Goal: Task Accomplishment & Management: Complete application form

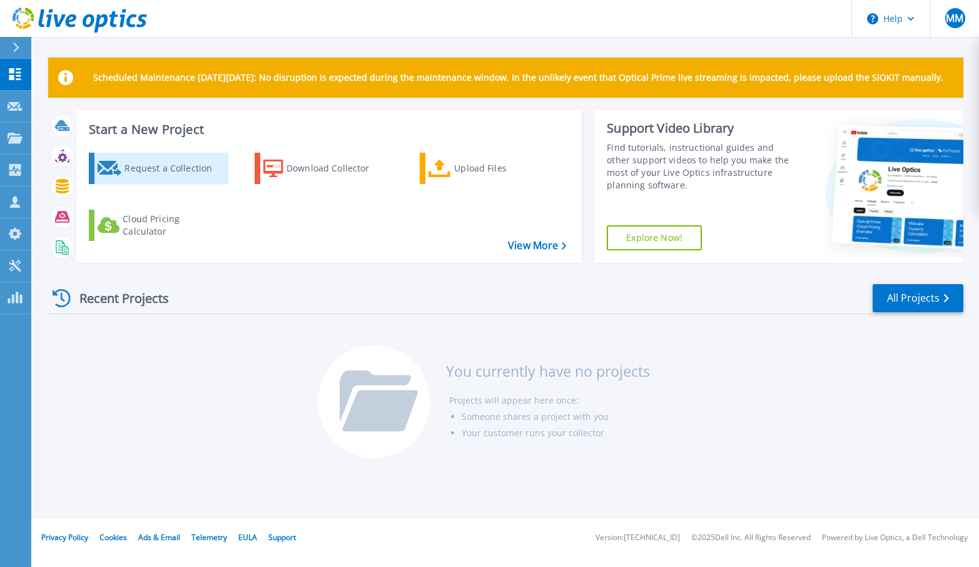
click at [129, 174] on div "Request a Collection" at bounding box center [174, 168] width 100 height 25
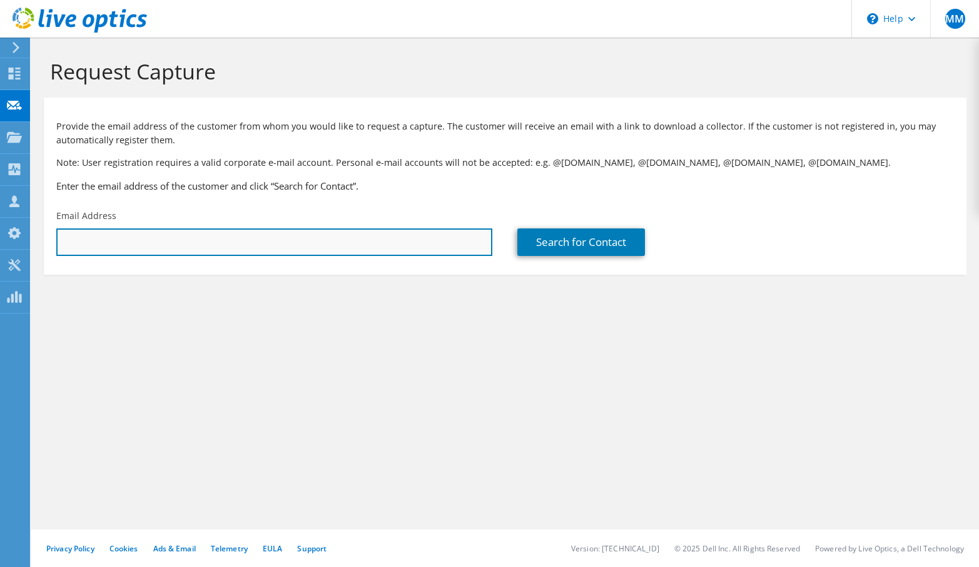
click at [261, 248] on input "text" at bounding box center [274, 242] width 436 height 28
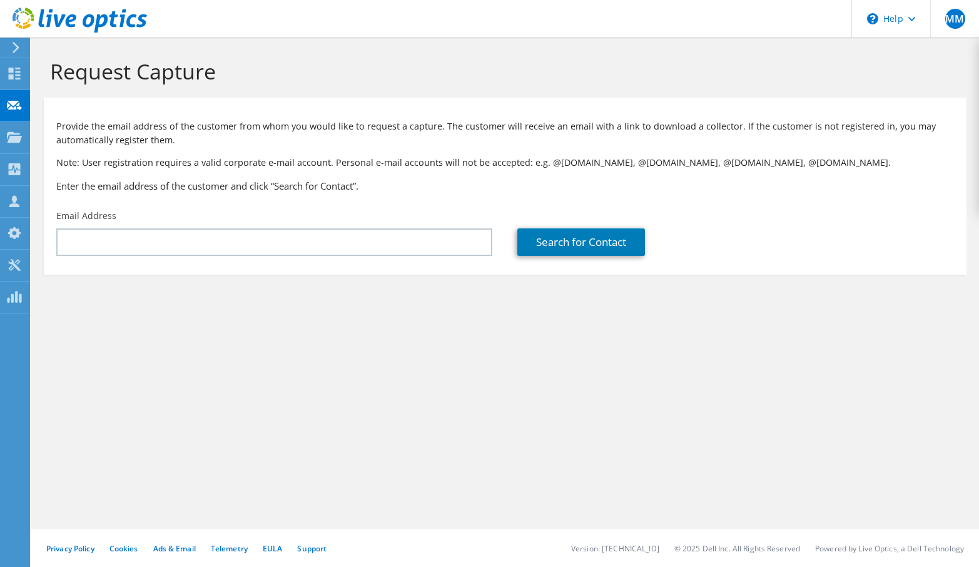
click at [475, 310] on section "Request Capture Provide the email address of the customer from whom you would l…" at bounding box center [504, 188] width 947 height 300
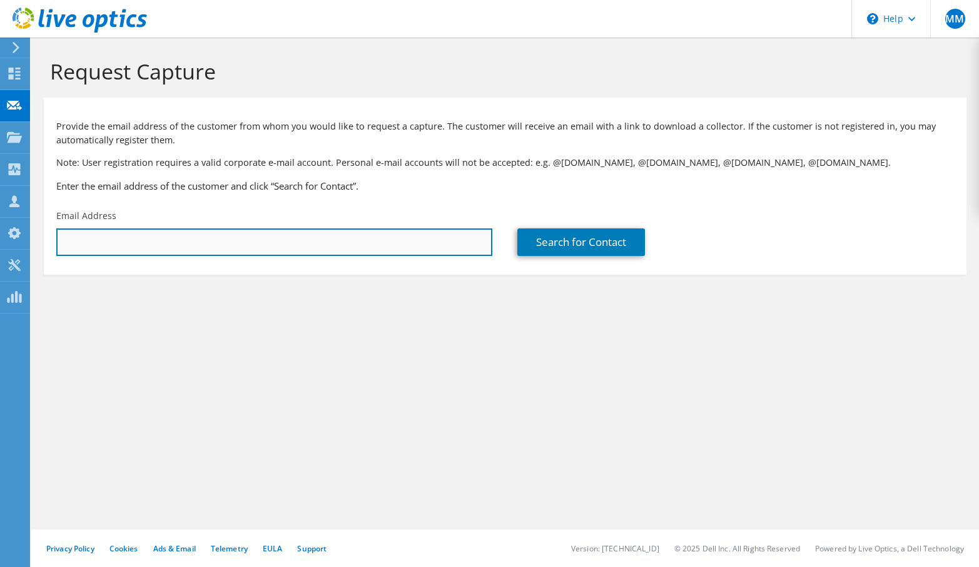
click at [82, 241] on input "text" at bounding box center [274, 242] width 436 height 28
paste input "brandon.beezhold@sandc.com"
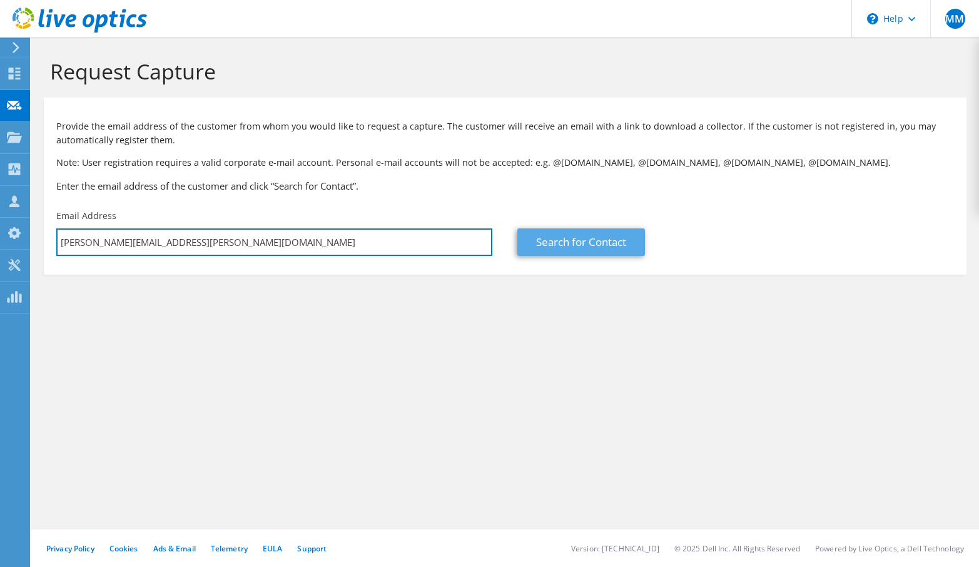
type input "brandon.beezhold@sandc.com"
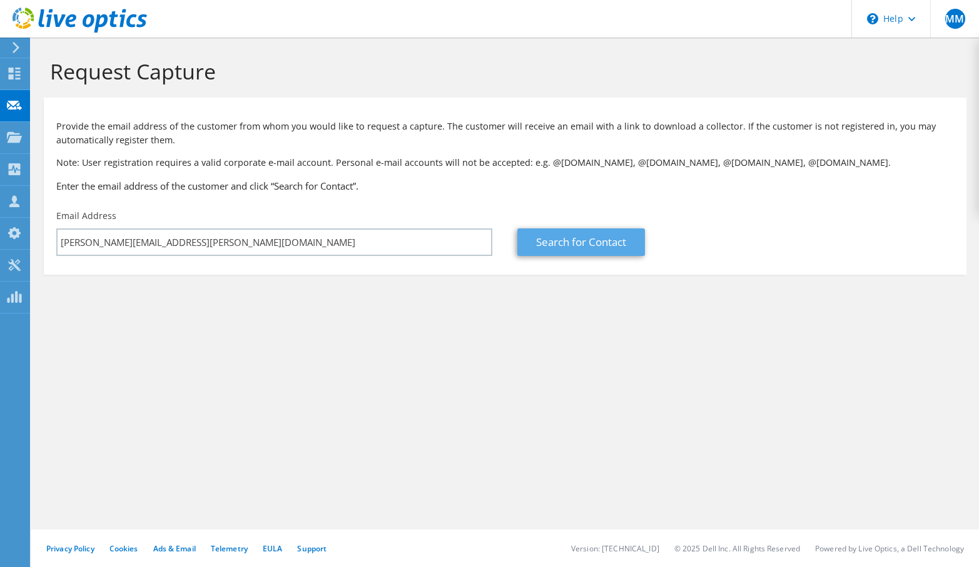
click at [582, 246] on link "Search for Contact" at bounding box center [581, 242] width 128 height 28
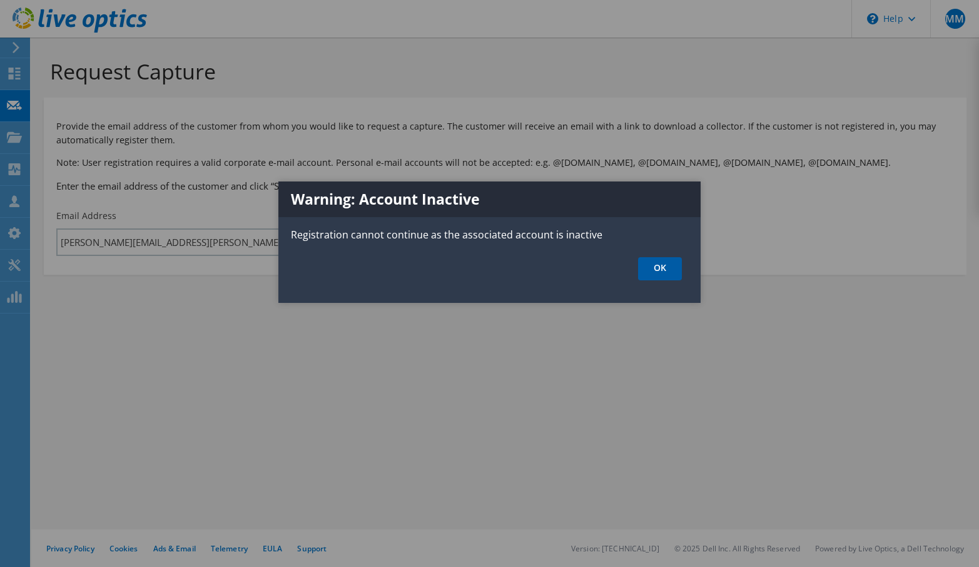
click at [665, 273] on link "OK" at bounding box center [660, 268] width 44 height 23
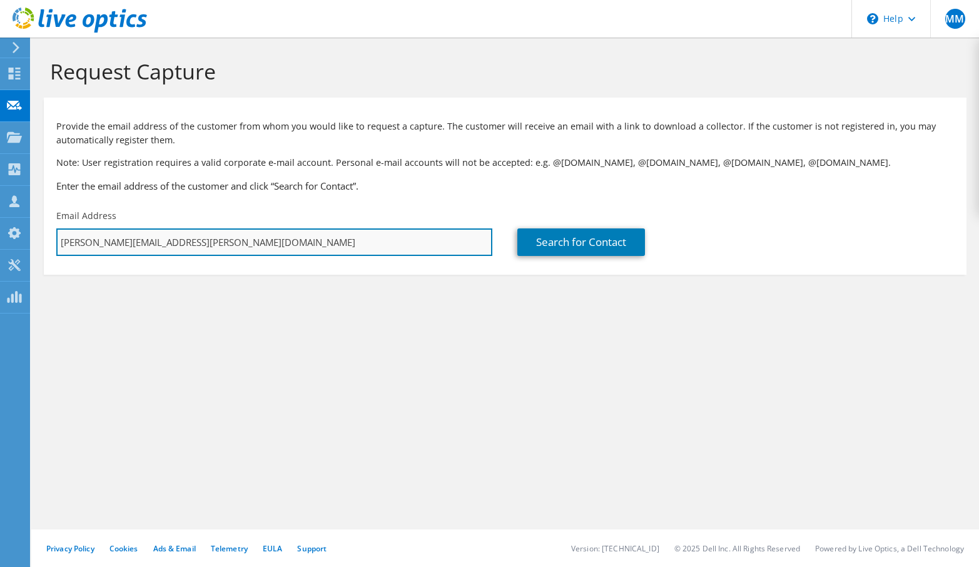
click at [405, 249] on input "brandon.beezhold@sandc.com" at bounding box center [274, 242] width 436 height 28
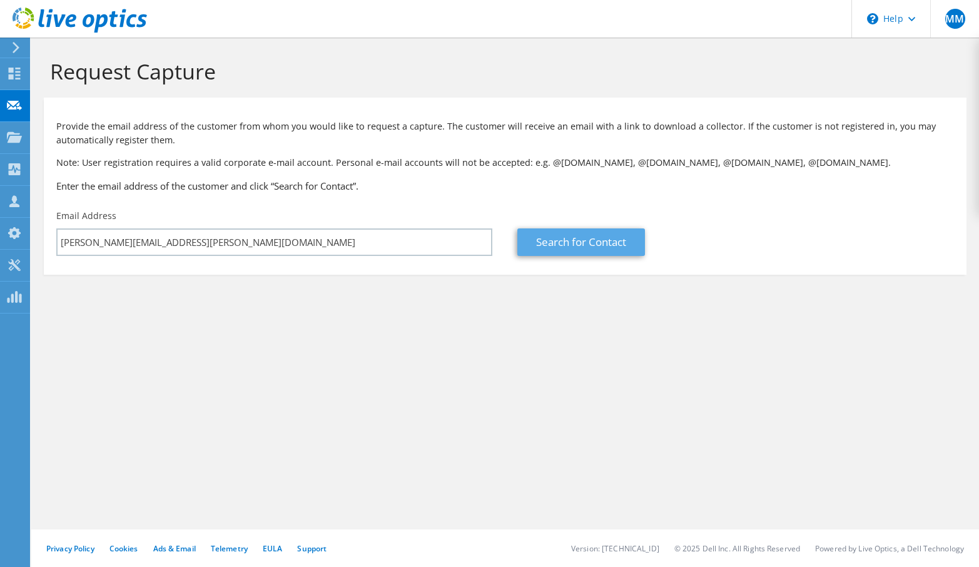
click at [590, 238] on link "Search for Contact" at bounding box center [581, 242] width 128 height 28
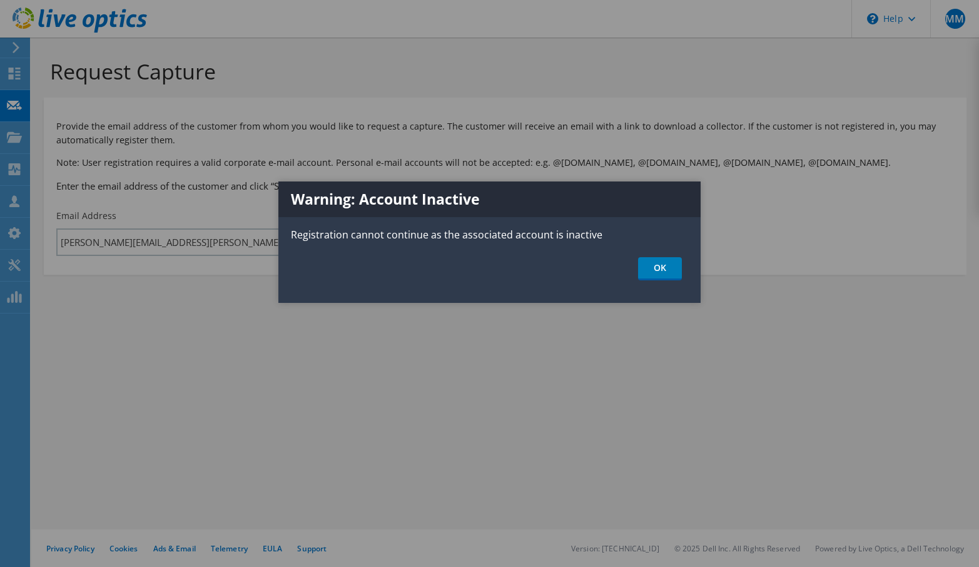
drag, startPoint x: 653, startPoint y: 270, endPoint x: 646, endPoint y: 270, distance: 6.9
click at [653, 270] on link "OK" at bounding box center [660, 268] width 44 height 23
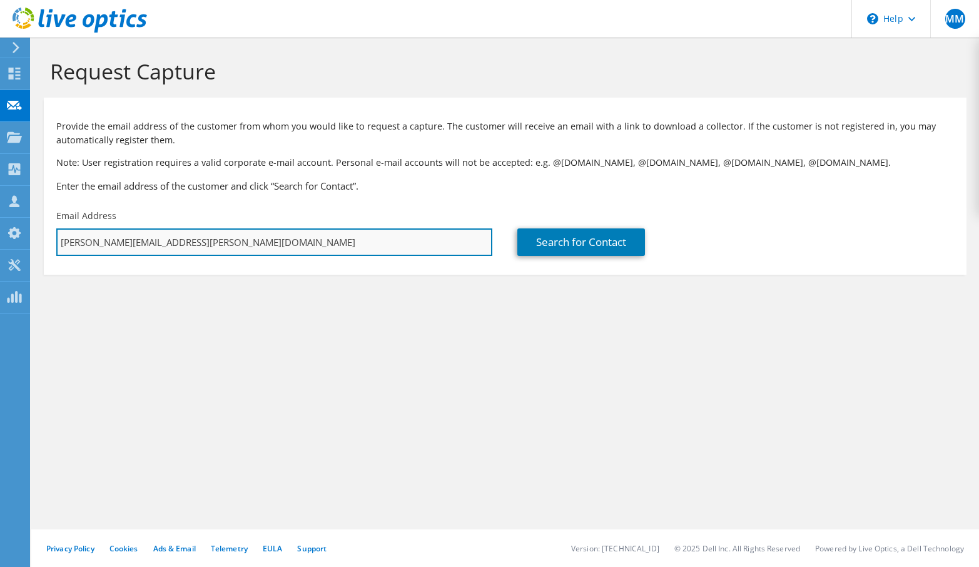
click at [270, 247] on input "brandon.beezhold@sandc.com" at bounding box center [274, 242] width 436 height 28
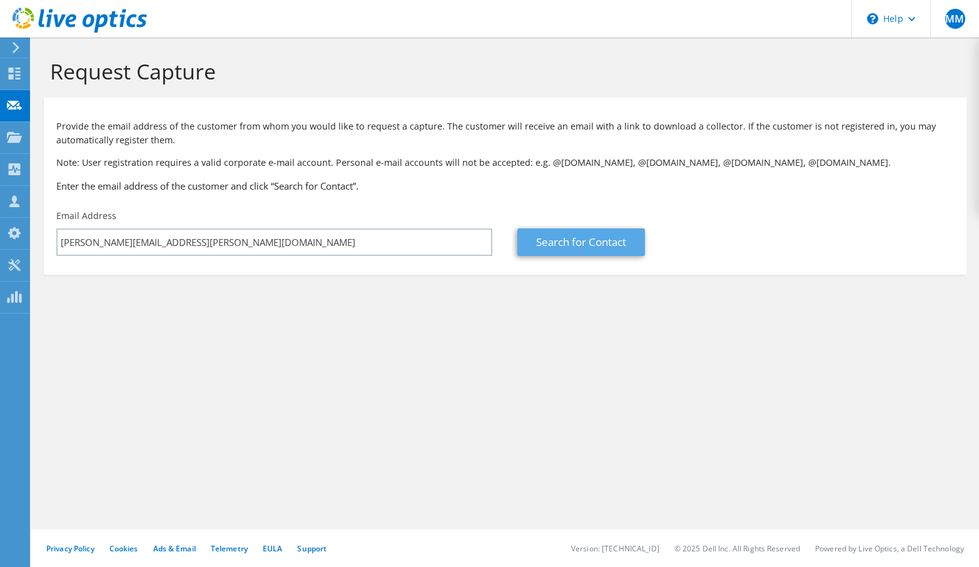
click at [560, 244] on link "Search for Contact" at bounding box center [581, 242] width 128 height 28
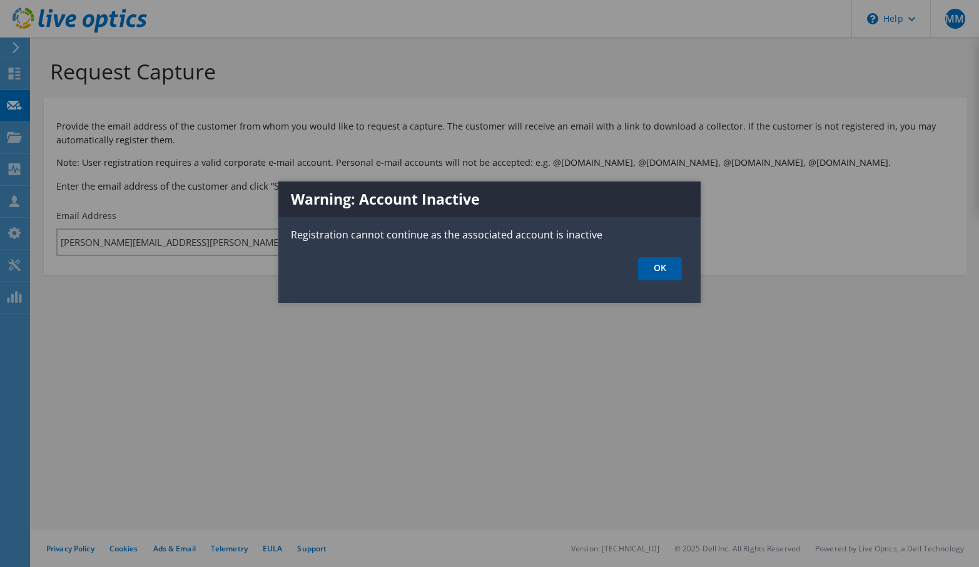
click at [661, 271] on link "OK" at bounding box center [660, 268] width 44 height 23
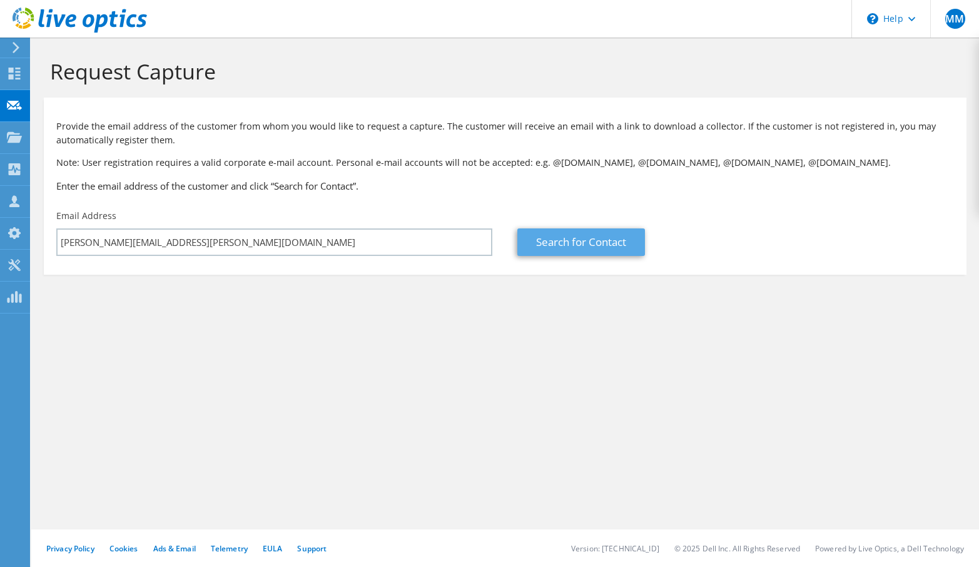
click at [567, 238] on link "Search for Contact" at bounding box center [581, 242] width 128 height 28
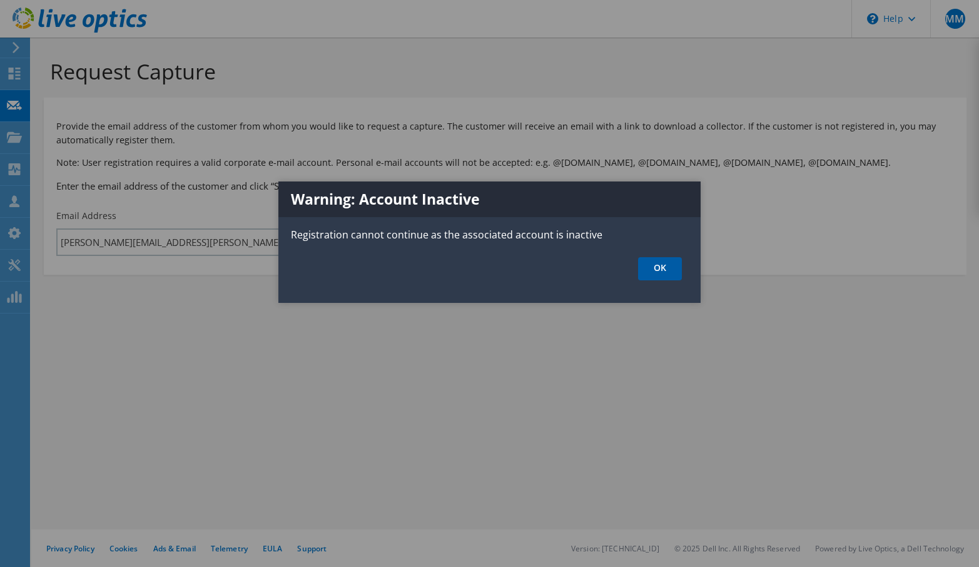
click at [655, 271] on link "OK" at bounding box center [660, 268] width 44 height 23
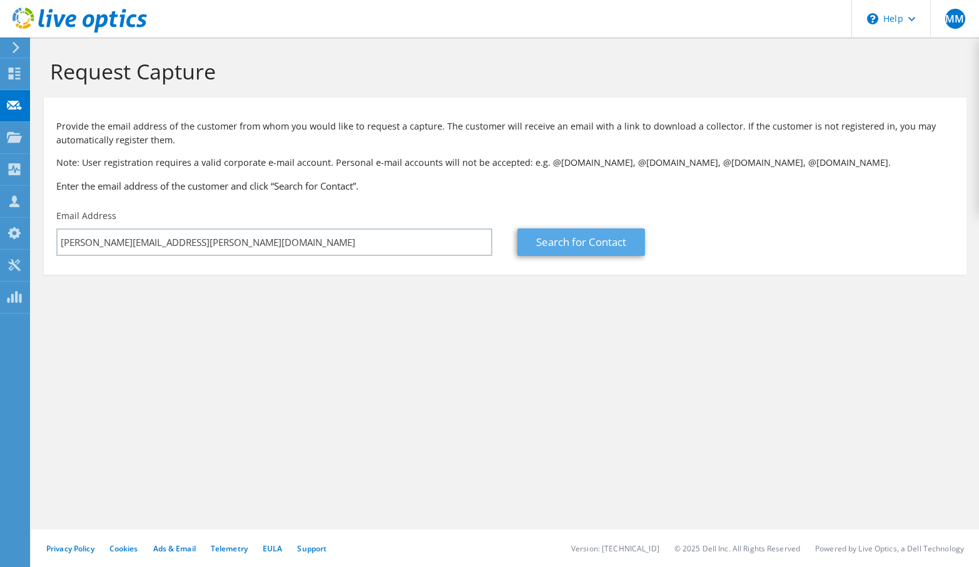
click at [552, 238] on link "Search for Contact" at bounding box center [581, 242] width 128 height 28
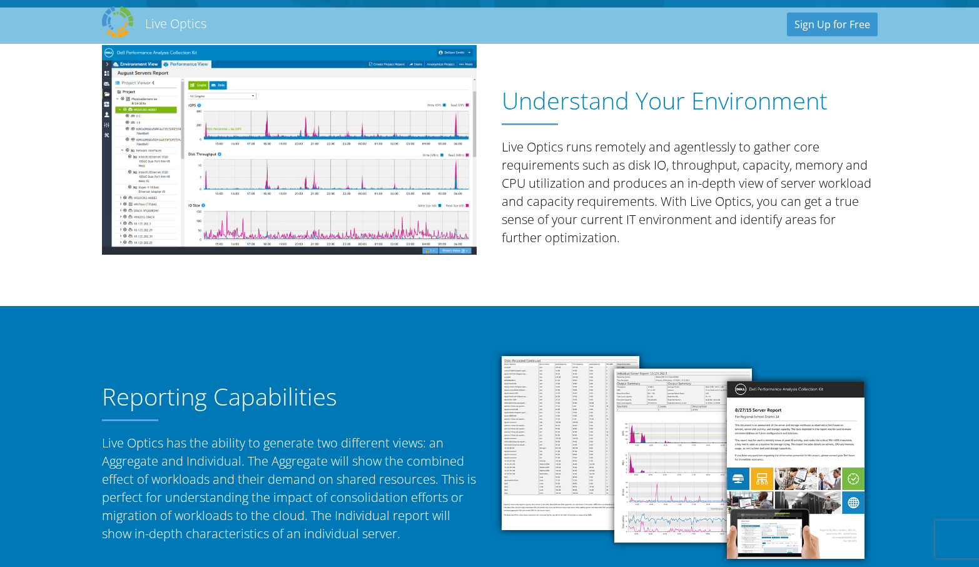
scroll to position [366, 0]
